Goal: Transaction & Acquisition: Purchase product/service

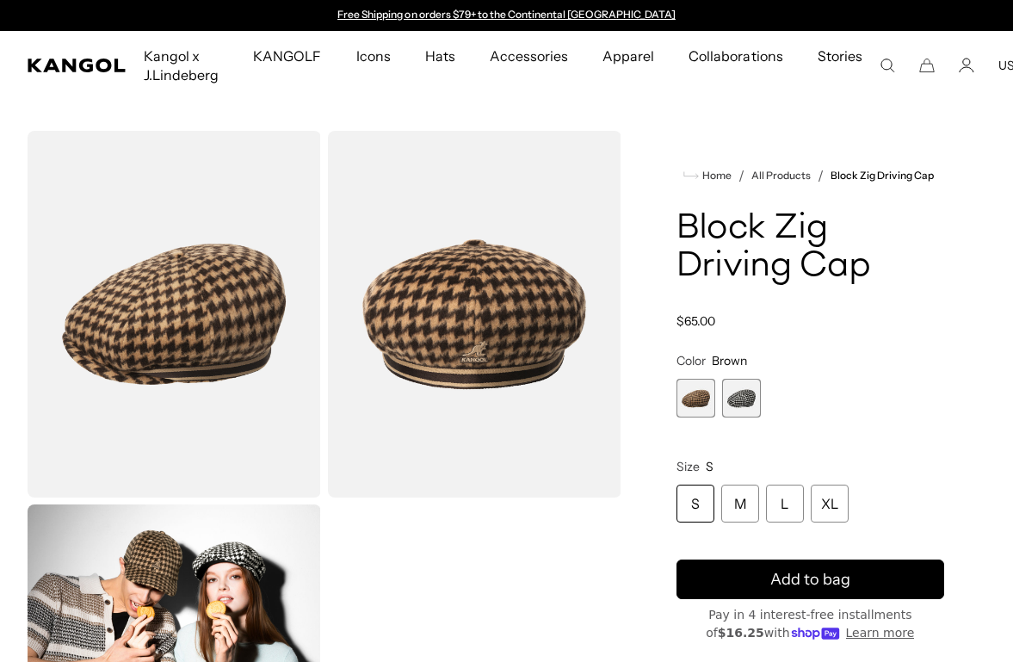
scroll to position [8, 0]
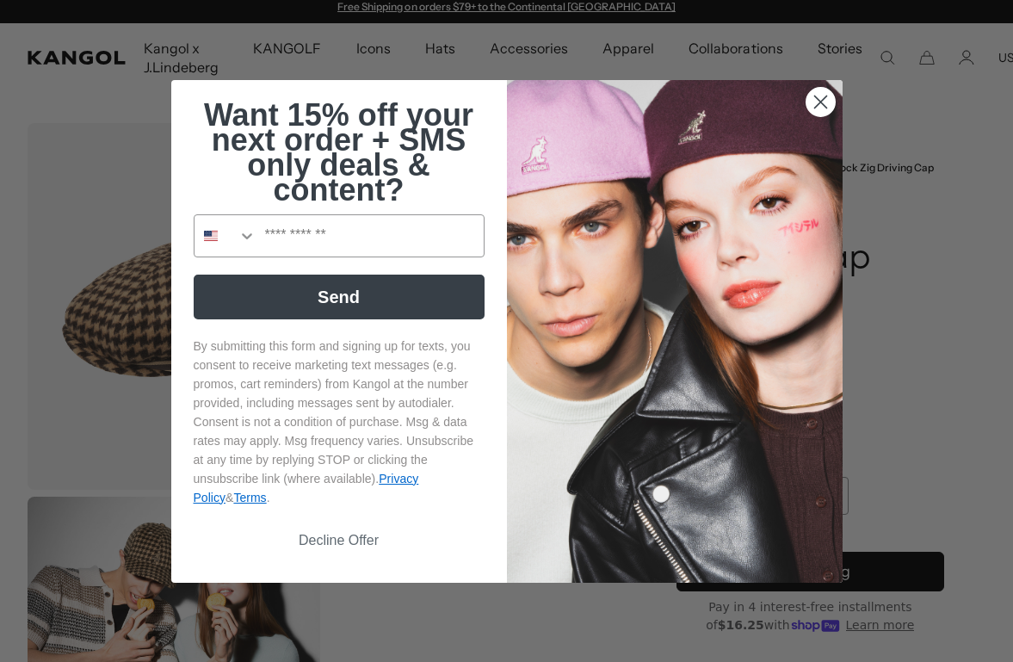
click at [822, 89] on circle "Close dialog" at bounding box center [819, 101] width 28 height 28
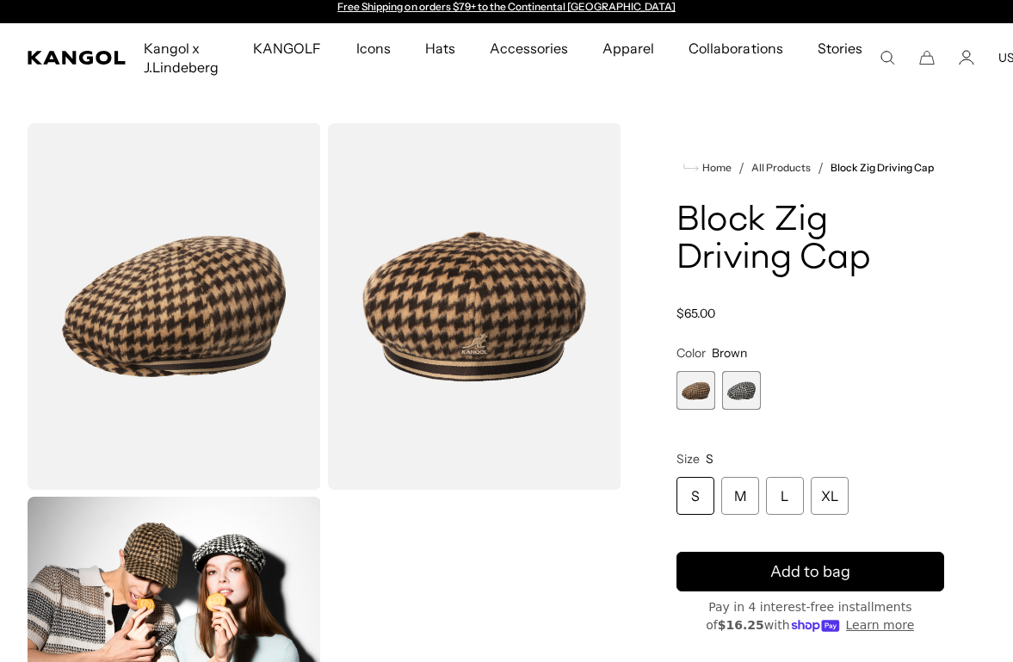
scroll to position [0, 0]
click at [732, 377] on span "2 of 2" at bounding box center [741, 390] width 39 height 39
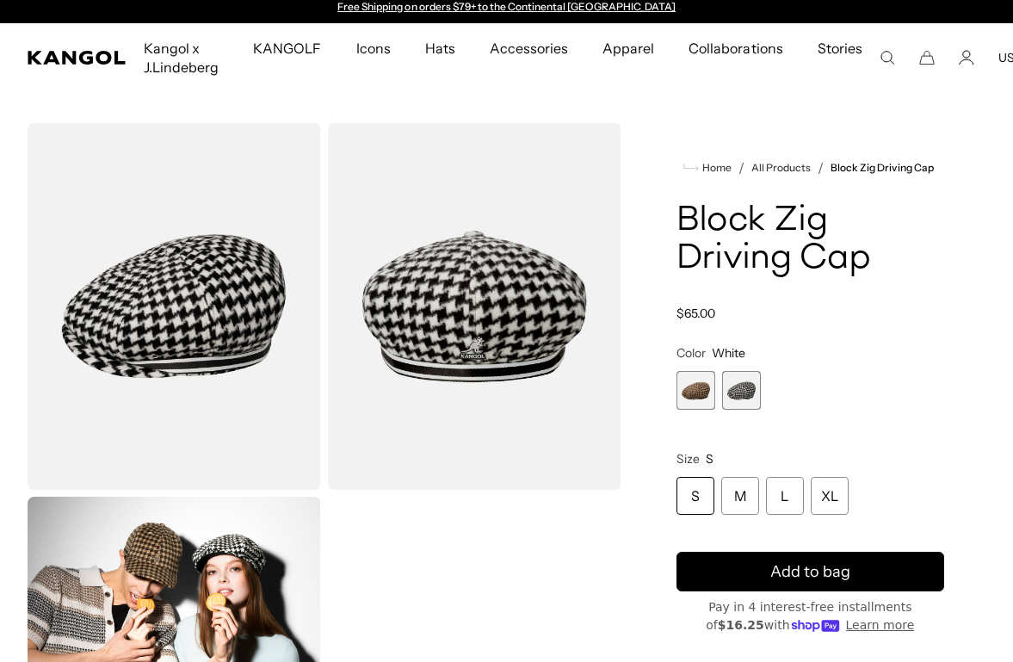
click at [686, 398] on span "1 of 2" at bounding box center [695, 390] width 39 height 39
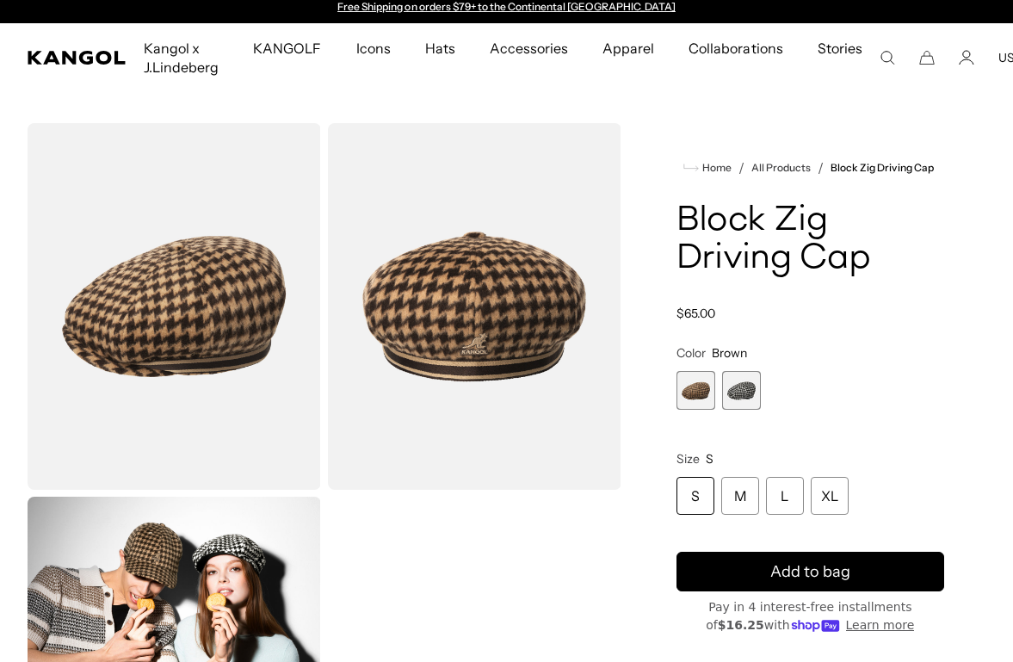
click at [684, 387] on span "1 of 2" at bounding box center [695, 390] width 39 height 39
click at [697, 388] on span "1 of 2" at bounding box center [695, 390] width 39 height 39
click at [750, 386] on span "2 of 2" at bounding box center [741, 390] width 39 height 39
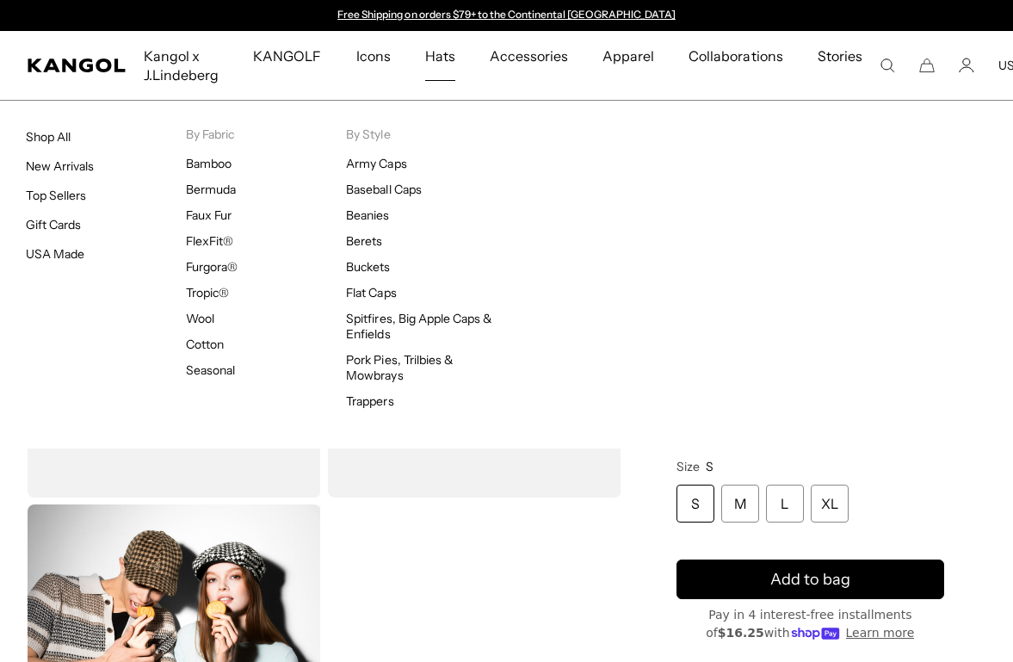
click at [60, 200] on link "Top Sellers" at bounding box center [56, 195] width 60 height 15
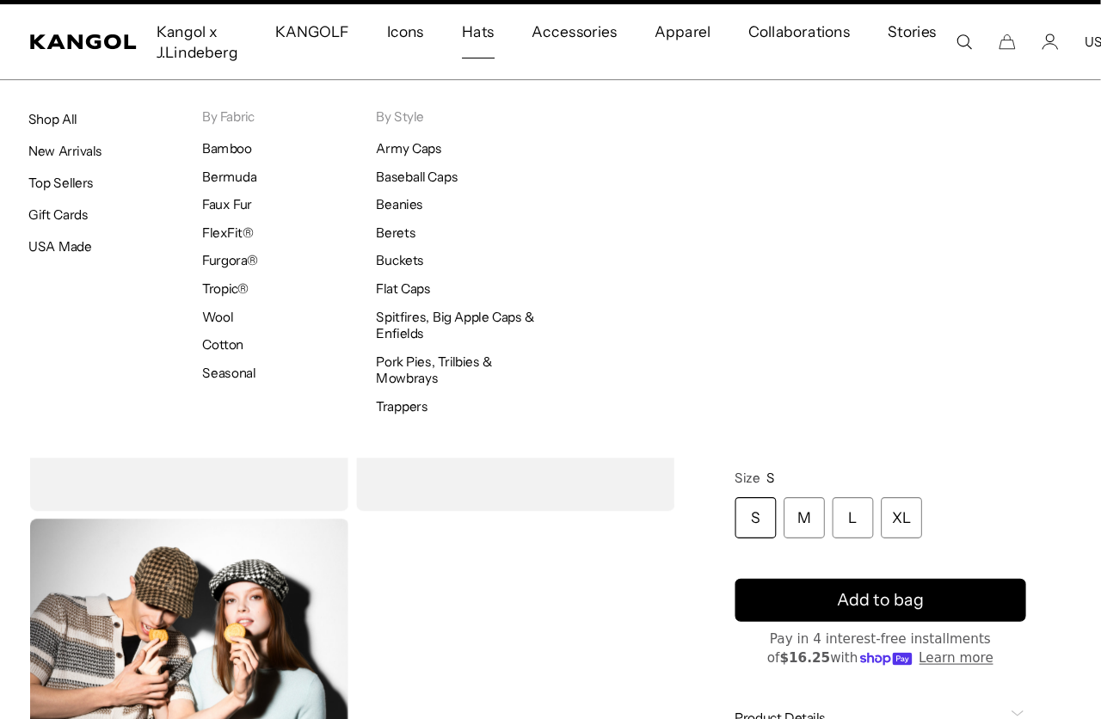
scroll to position [58, 0]
